Goal: Communication & Community: Participate in discussion

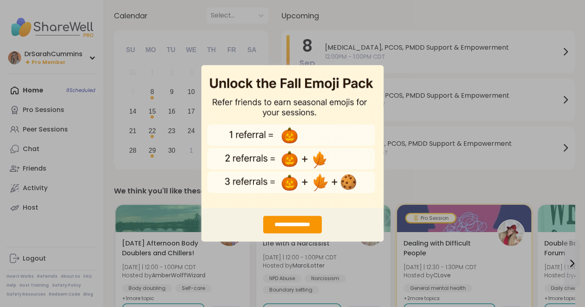
scroll to position [48, 0]
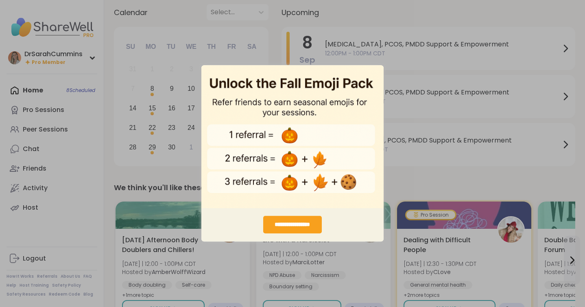
click at [277, 222] on div "**********" at bounding box center [292, 224] width 58 height 17
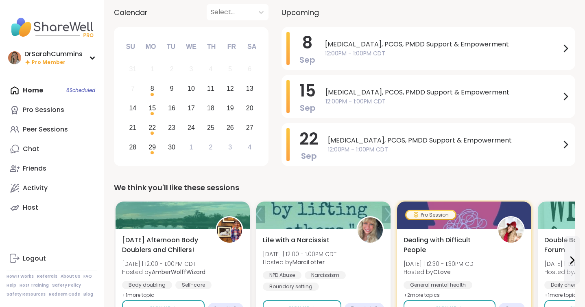
click at [33, 89] on div "Home 8 Scheduled Pro Sessions Peer Sessions Chat Friends Activity Host" at bounding box center [52, 149] width 91 height 137
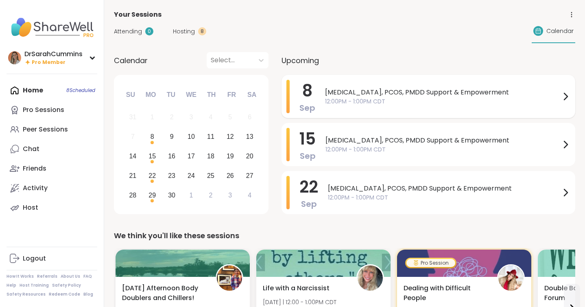
click at [363, 89] on span "[MEDICAL_DATA], PCOS, PMDD Support & Empowerment" at bounding box center [442, 92] width 235 height 10
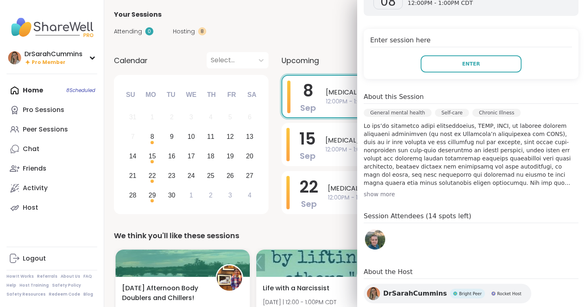
scroll to position [217, 0]
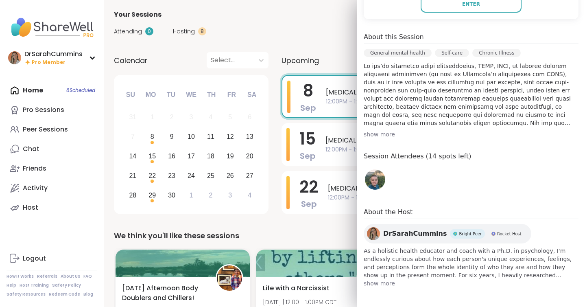
click at [382, 183] on img at bounding box center [375, 179] width 20 height 20
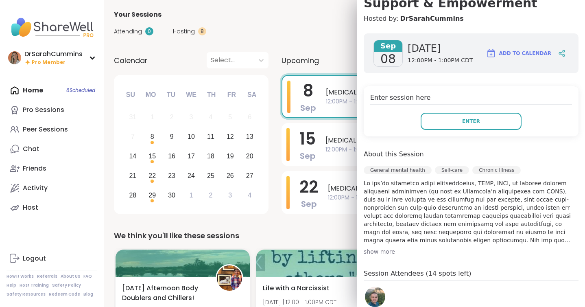
scroll to position [0, 0]
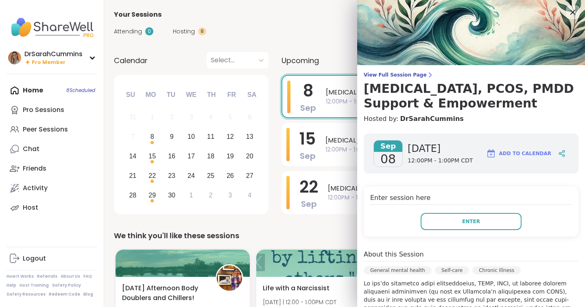
click at [572, 9] on icon at bounding box center [572, 12] width 10 height 10
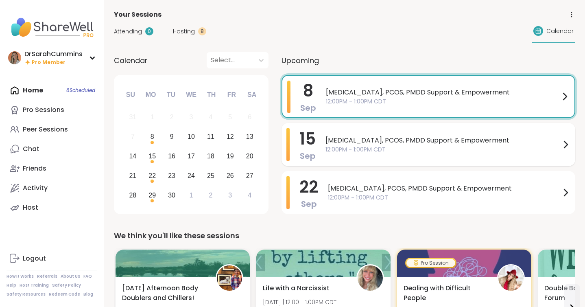
click at [372, 145] on span "12:00PM - 1:00PM CDT" at bounding box center [442, 149] width 235 height 9
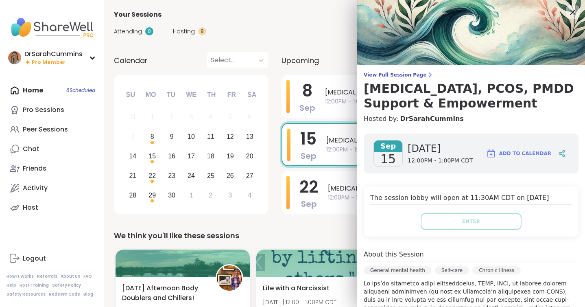
click at [574, 10] on icon at bounding box center [572, 12] width 10 height 10
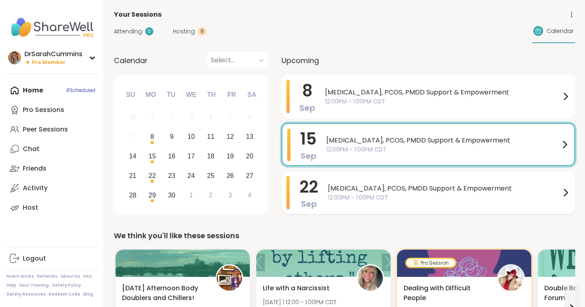
click at [329, 193] on span "12:00PM - 1:00PM CDT" at bounding box center [444, 197] width 233 height 9
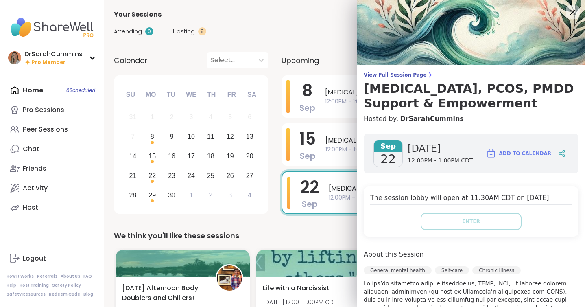
click at [574, 9] on icon at bounding box center [572, 12] width 10 height 10
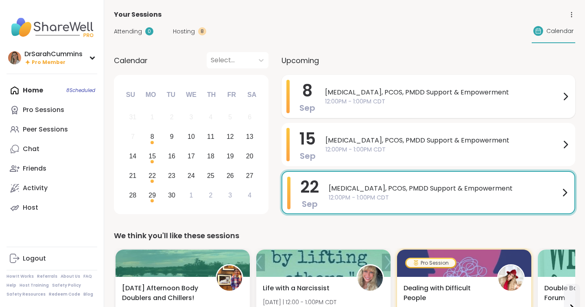
click at [340, 99] on span "12:00PM - 1:00PM CDT" at bounding box center [442, 101] width 235 height 9
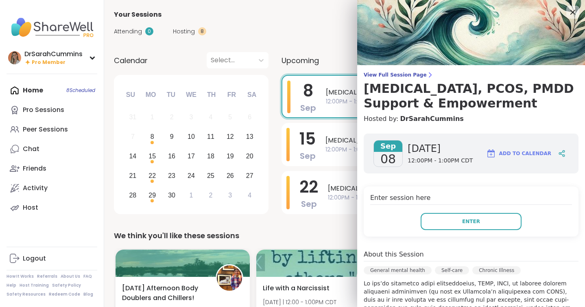
scroll to position [217, 0]
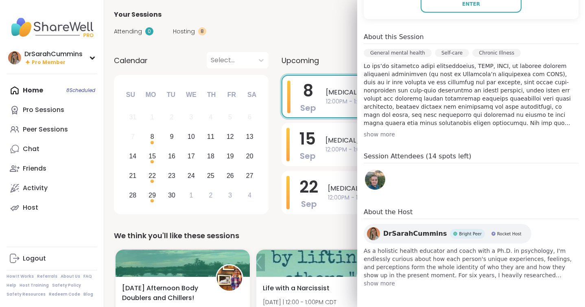
click at [379, 183] on img at bounding box center [375, 179] width 20 height 20
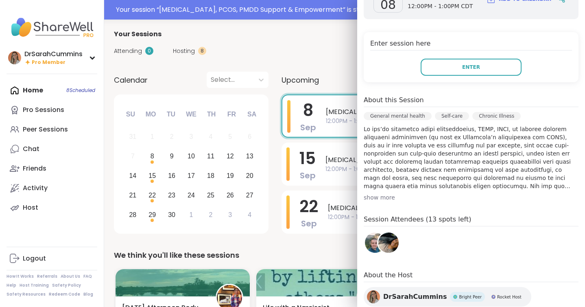
click at [441, 195] on div "show more" at bounding box center [471, 197] width 215 height 8
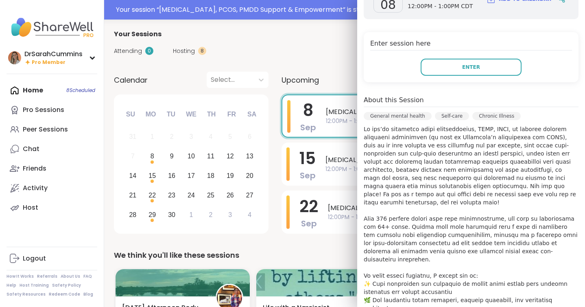
click at [475, 170] on p at bounding box center [471, 283] width 215 height 317
click at [380, 69] on div "Enter" at bounding box center [471, 67] width 202 height 17
click at [445, 69] on button "Enter" at bounding box center [470, 67] width 101 height 17
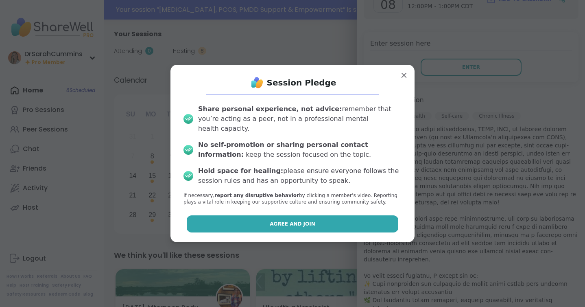
click at [311, 218] on button "Agree and Join" at bounding box center [293, 223] width 212 height 17
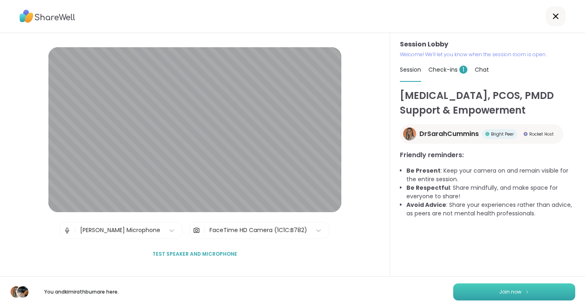
click at [525, 293] on img at bounding box center [527, 291] width 5 height 4
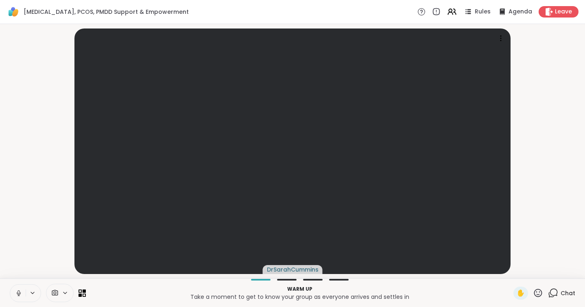
click at [560, 292] on span "Chat" at bounding box center [567, 293] width 15 height 8
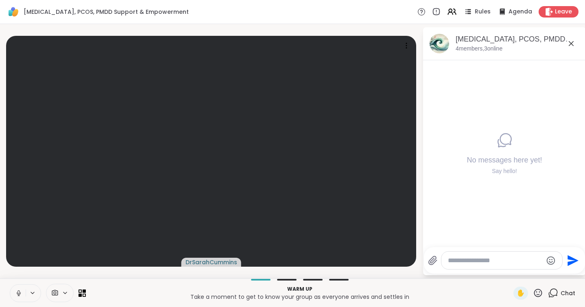
click at [519, 262] on textarea "Type your message" at bounding box center [495, 260] width 95 height 8
type textarea "*"
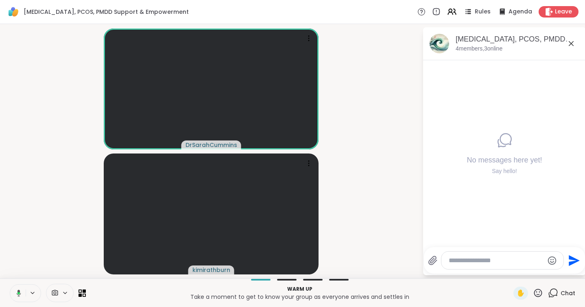
click at [523, 261] on textarea "Type your message" at bounding box center [496, 260] width 95 height 8
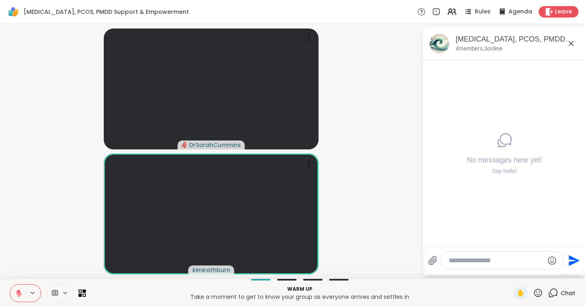
click at [20, 288] on button at bounding box center [17, 292] width 15 height 17
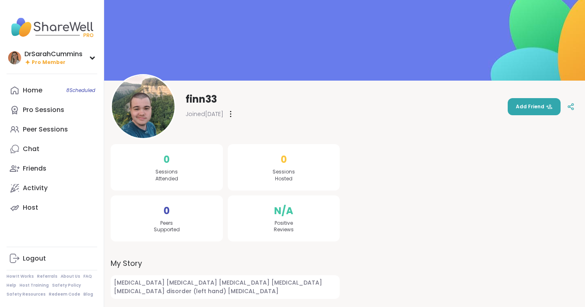
scroll to position [30, 0]
